Goal: Browse casually: Explore the website without a specific task or goal

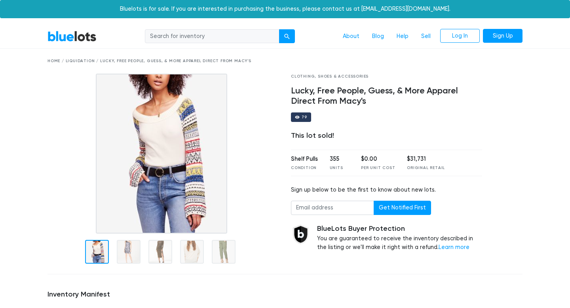
click at [84, 34] on link "BlueLots" at bounding box center [71, 35] width 49 height 11
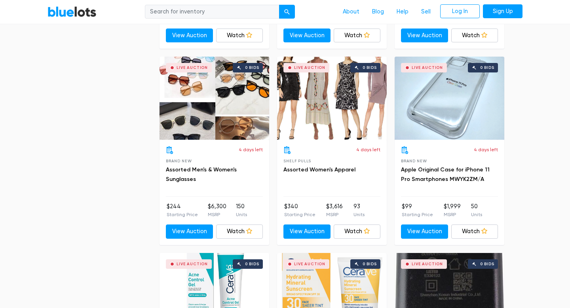
scroll to position [1372, 0]
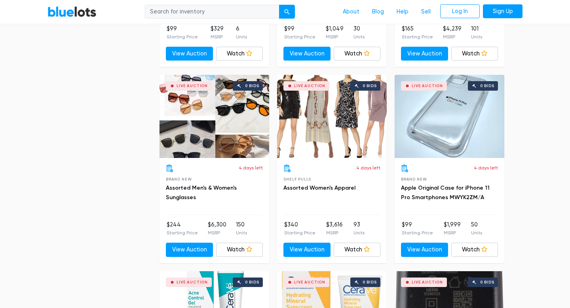
click at [334, 115] on div "Live Auction 0 bids" at bounding box center [332, 116] width 110 height 83
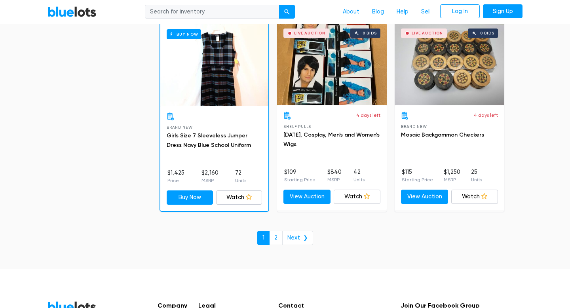
scroll to position [3474, 0]
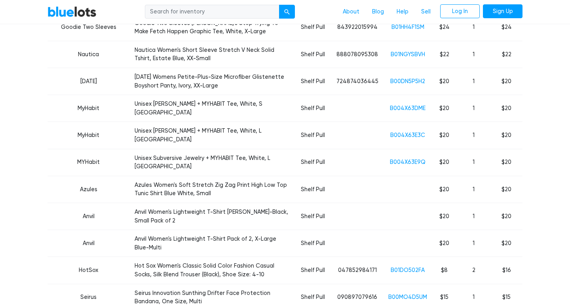
scroll to position [1566, 0]
